Goal: Find contact information: Find contact information

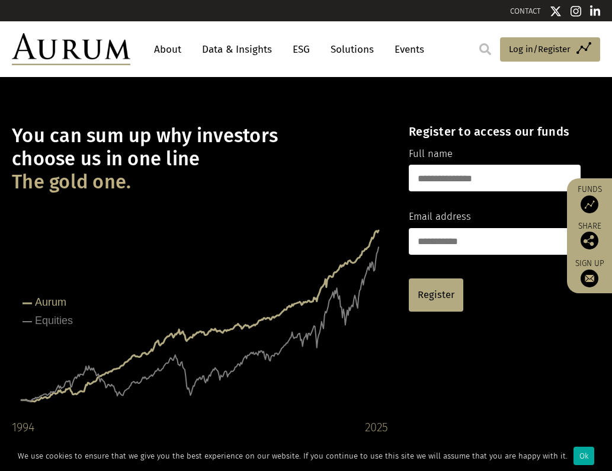
click at [165, 46] on link "About" at bounding box center [167, 49] width 39 height 22
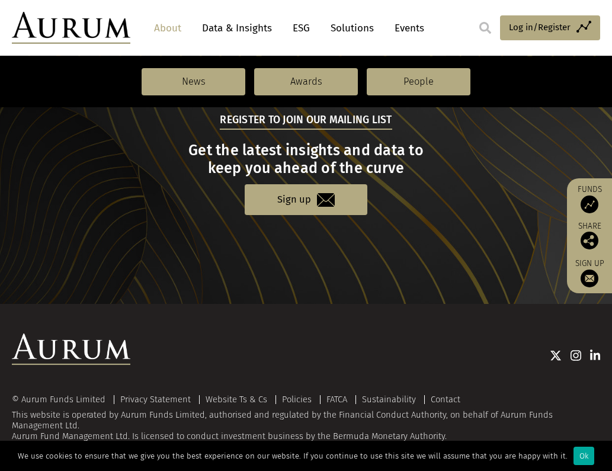
scroll to position [1298, 0]
click at [438, 396] on link "Contact" at bounding box center [445, 399] width 30 height 11
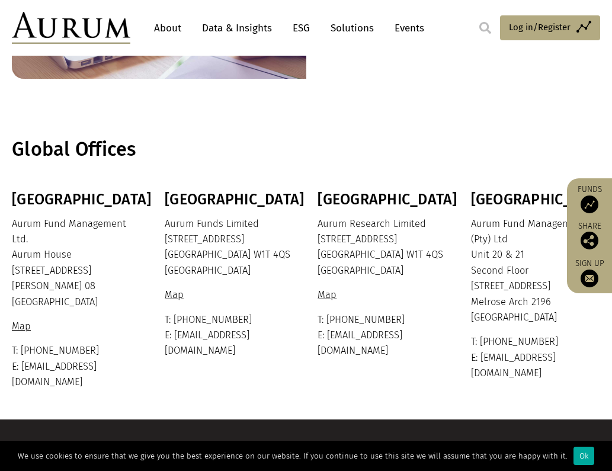
scroll to position [198, 0]
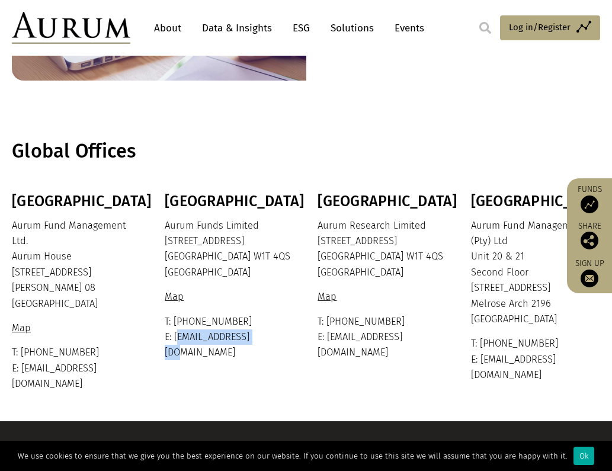
drag, startPoint x: 282, startPoint y: 342, endPoint x: 174, endPoint y: 340, distance: 107.8
click at [174, 340] on p "T: +44 20 7589 1130 E: ir@aurumfunds.com" at bounding box center [228, 337] width 126 height 47
copy p "ir@aurumfunds.com"
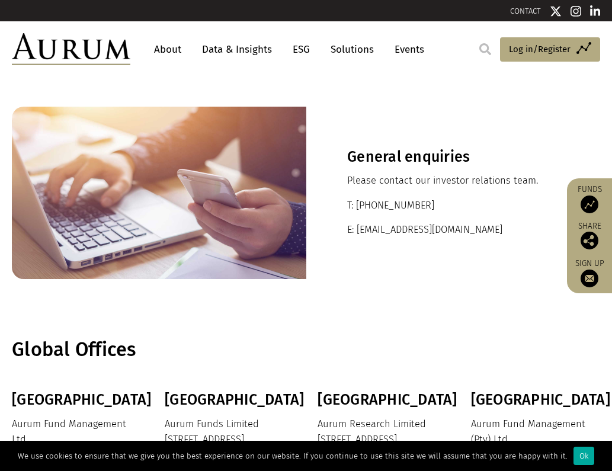
scroll to position [0, 0]
click at [253, 46] on link "Data & Insights" at bounding box center [237, 49] width 82 height 22
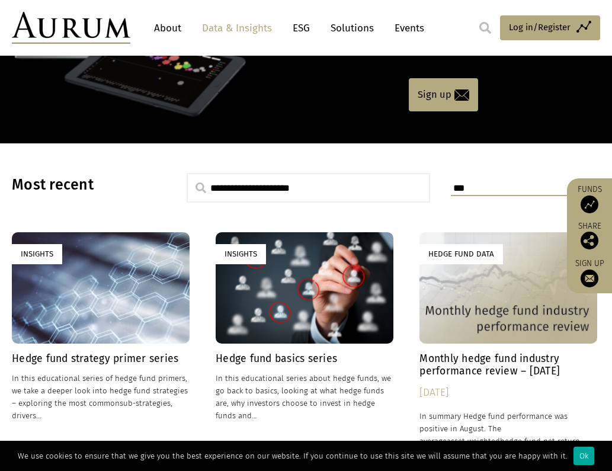
scroll to position [152, 0]
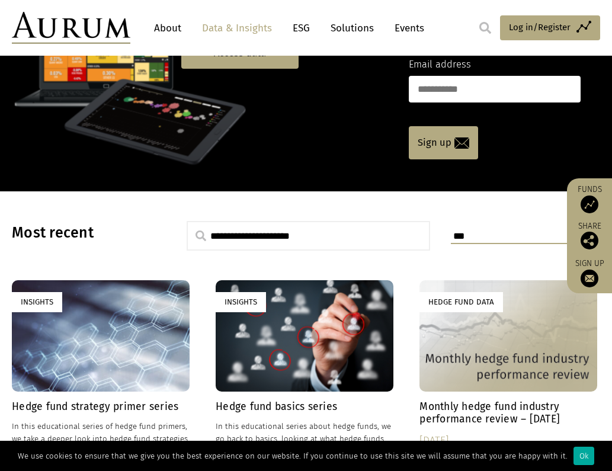
click at [175, 34] on link "About" at bounding box center [167, 28] width 39 height 22
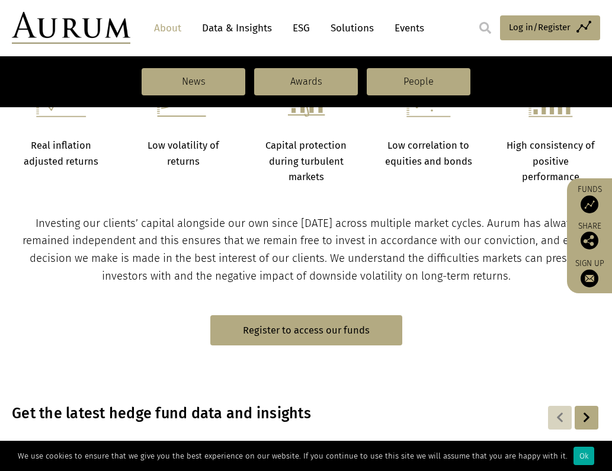
scroll to position [530, 0]
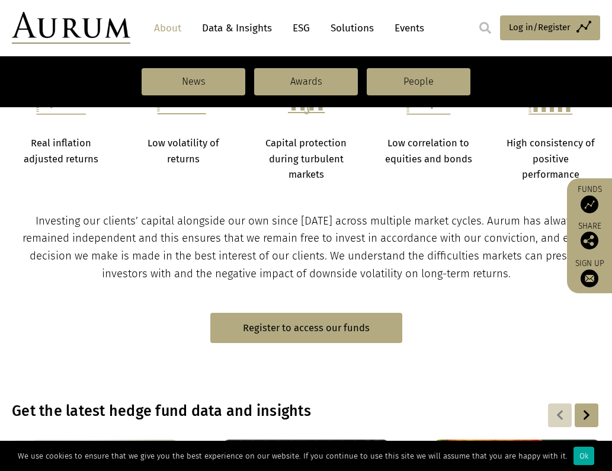
click at [220, 0] on header "About Data & Insights ESG Solutions Events Access Funds Log in/Register Sign ou…" at bounding box center [306, 28] width 612 height 56
